Goal: Manage account settings

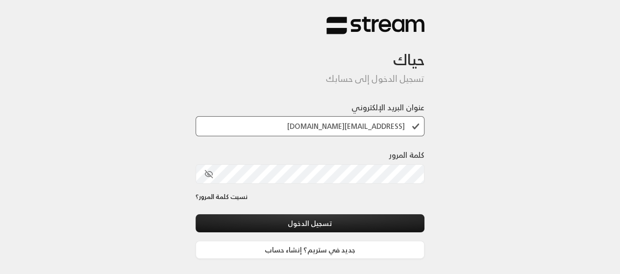
type input "[EMAIL_ADDRESS][DOMAIN_NAME]"
click at [208, 166] on button "toggle password visibility" at bounding box center [208, 174] width 17 height 17
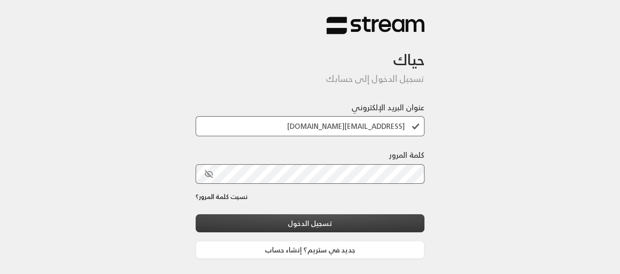
click at [295, 220] on button "تسجيل الدخول" at bounding box center [309, 223] width 229 height 18
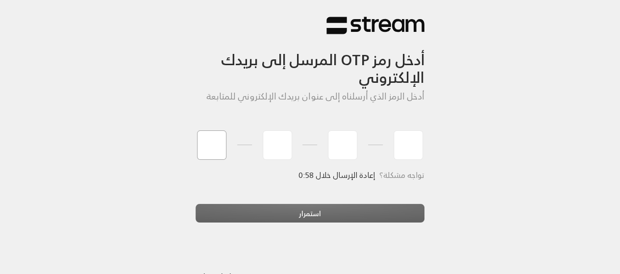
type input "1"
type input "2"
type input "3"
type input "4"
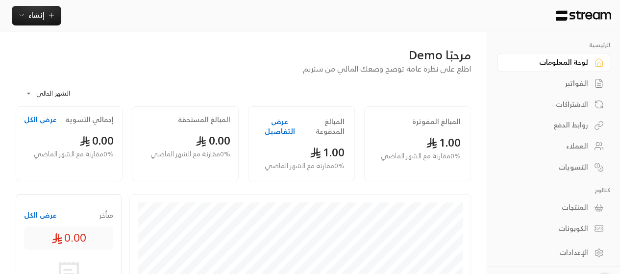
click at [590, 256] on link "الإعدادات" at bounding box center [553, 252] width 113 height 19
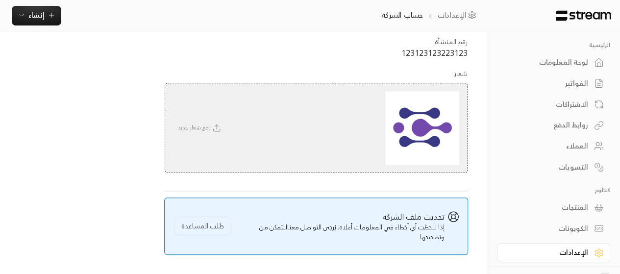
scroll to position [185, 0]
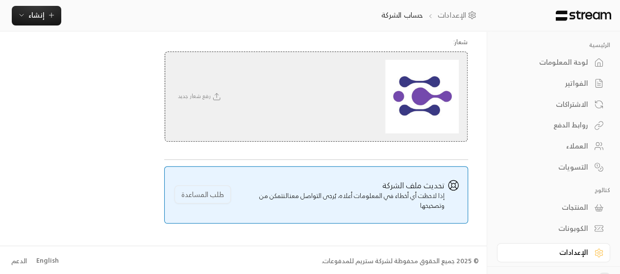
click at [47, 256] on div "English" at bounding box center [47, 261] width 23 height 10
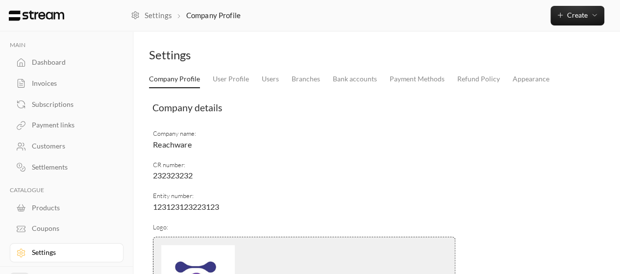
click at [79, 60] on div "Dashboard" at bounding box center [71, 62] width 79 height 10
